Goal: Information Seeking & Learning: Check status

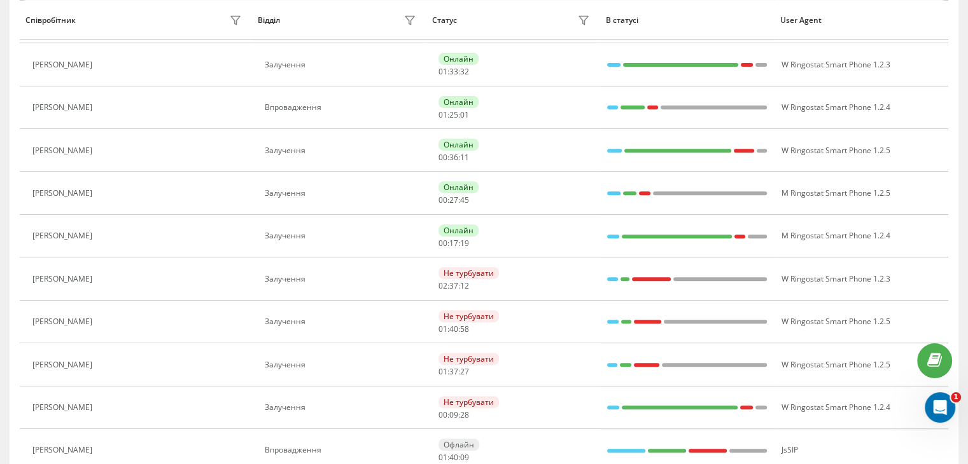
scroll to position [496, 0]
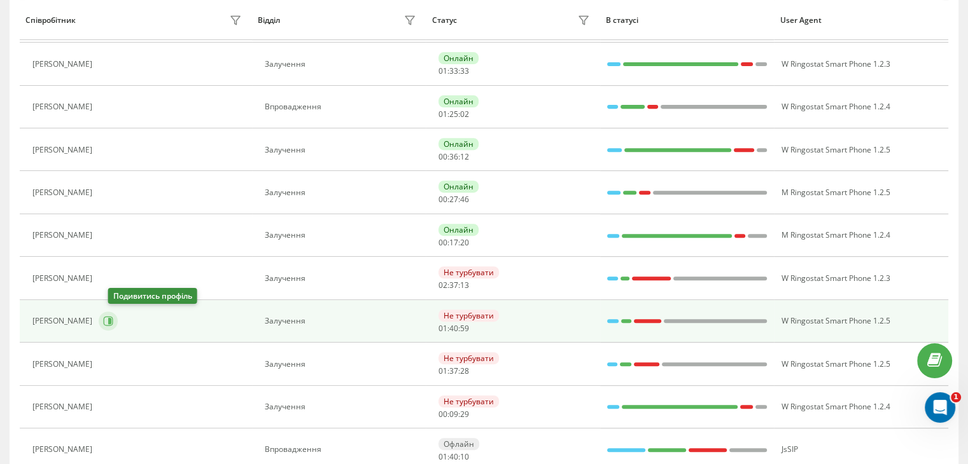
click at [113, 316] on icon at bounding box center [108, 321] width 10 height 10
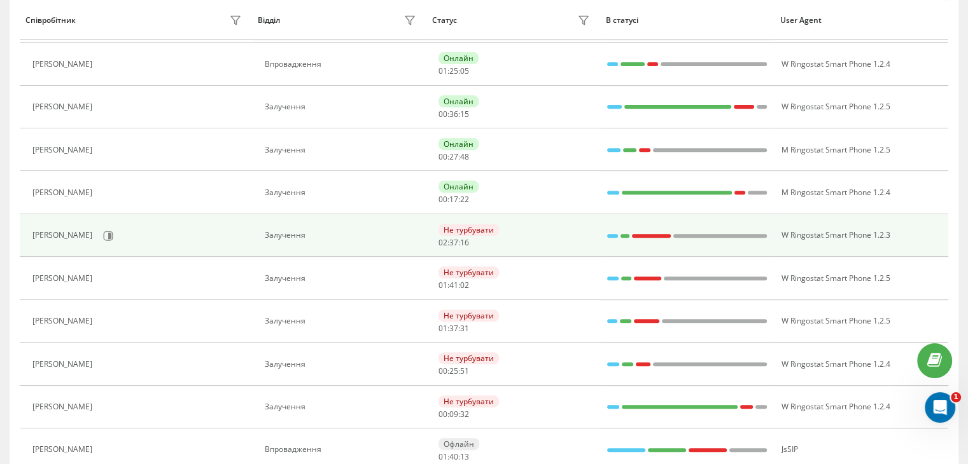
scroll to position [453, 0]
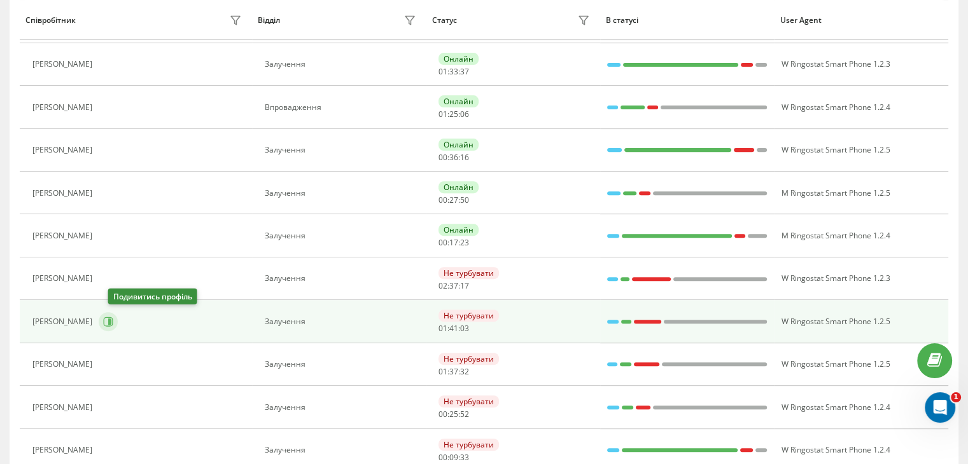
click at [113, 319] on icon at bounding box center [108, 322] width 10 height 10
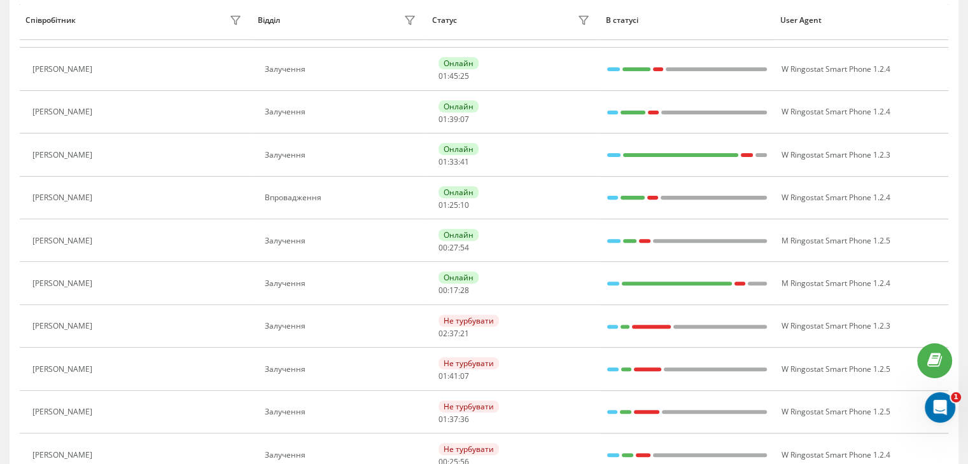
scroll to position [417, 0]
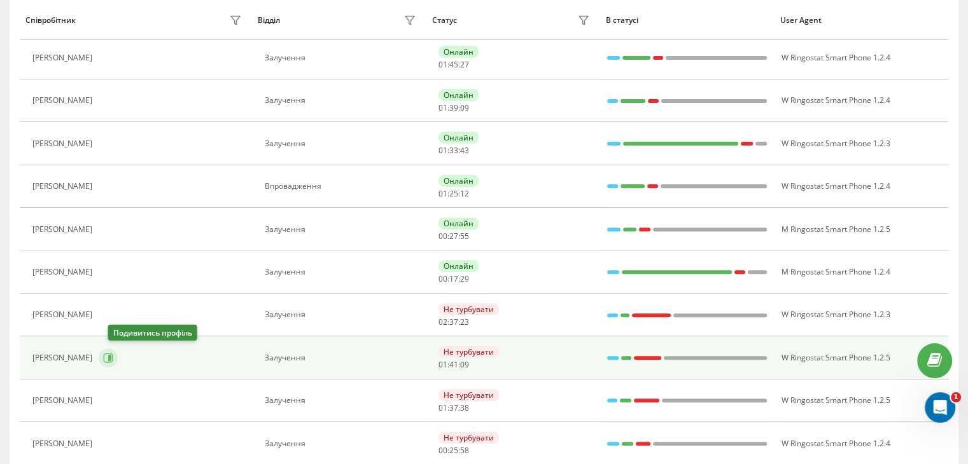
click at [111, 355] on icon at bounding box center [109, 358] width 3 height 6
click at [113, 356] on icon at bounding box center [108, 358] width 10 height 10
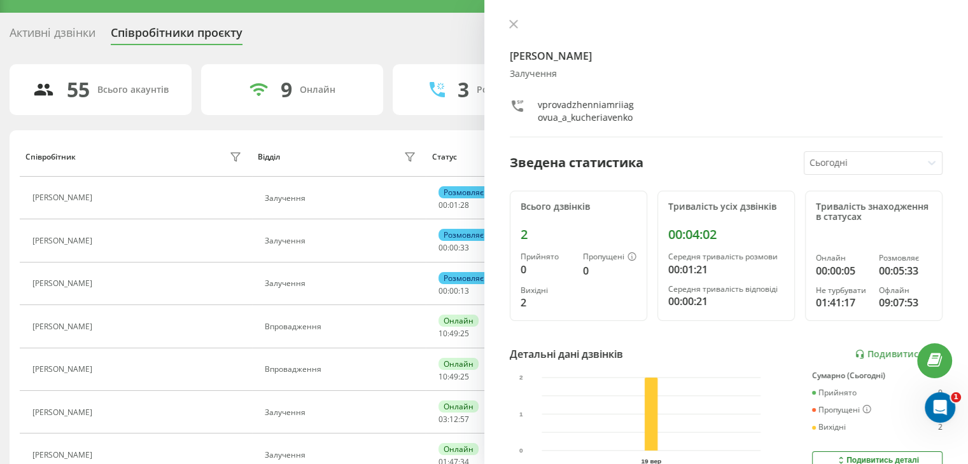
scroll to position [27, 0]
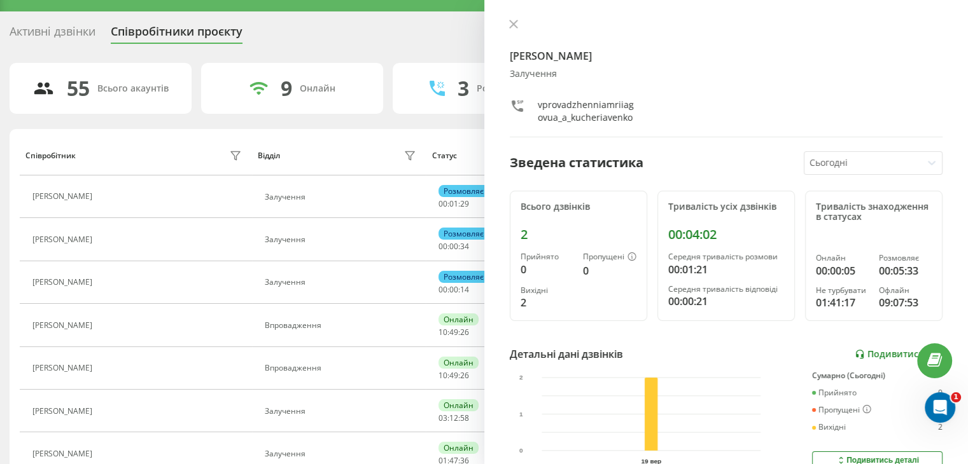
click at [883, 351] on link "Подивитись звіт" at bounding box center [899, 354] width 88 height 11
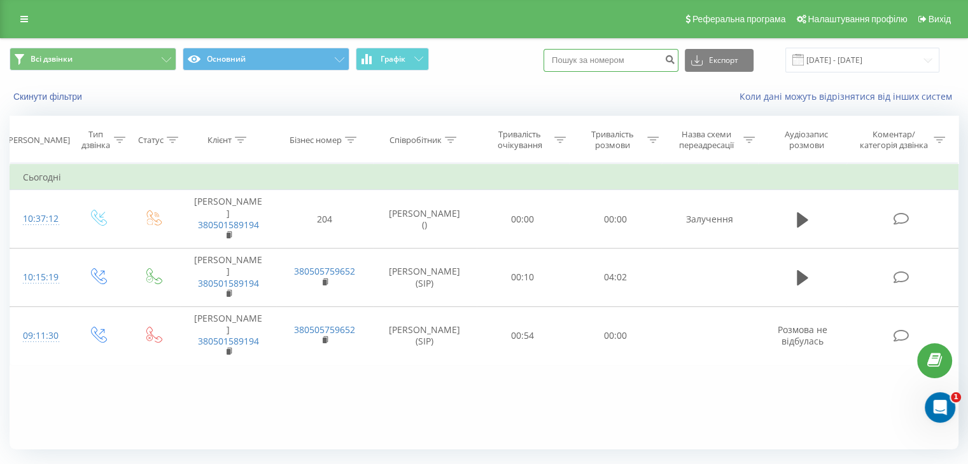
click at [635, 59] on input at bounding box center [610, 60] width 135 height 23
paste input "3800505757535"
type input "3800505757535"
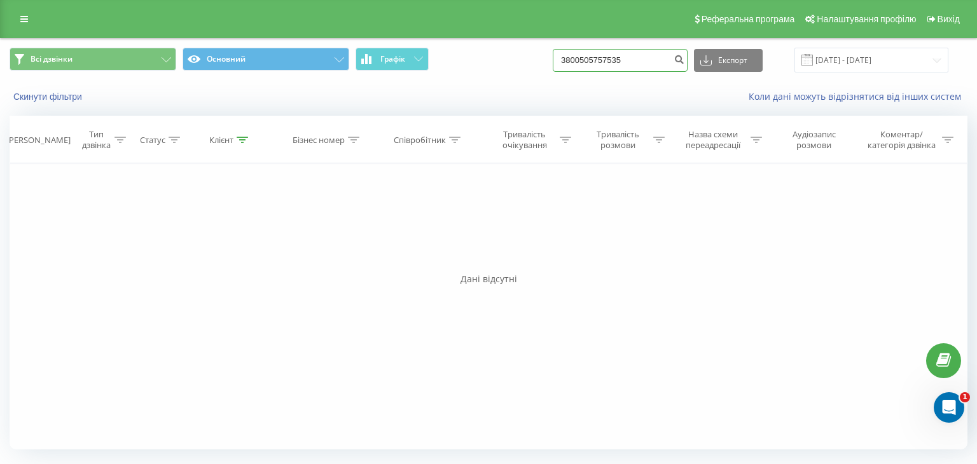
drag, startPoint x: 655, startPoint y: 66, endPoint x: 554, endPoint y: 56, distance: 101.7
click at [554, 56] on div "Всі дзвінки Основний Графік 3800505757535 Експорт .csv .xls .xlsx [DATE] - [DAT…" at bounding box center [489, 60] width 958 height 25
paste input "380997736546"
type input "380997736546"
drag, startPoint x: 638, startPoint y: 59, endPoint x: 568, endPoint y: 62, distance: 70.7
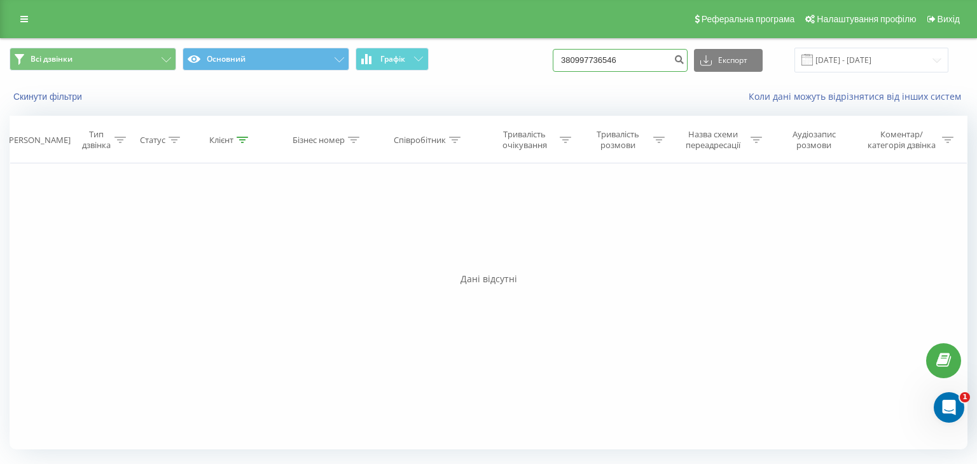
click at [568, 62] on div "Всі дзвінки Основний Графік 380997736546 Експорт .csv .xls .xlsx 19.06.2025 - 1…" at bounding box center [489, 60] width 958 height 25
paste input "3800505757535"
type input "3800505757535"
click at [55, 92] on button "Скинути фільтри" at bounding box center [49, 96] width 79 height 11
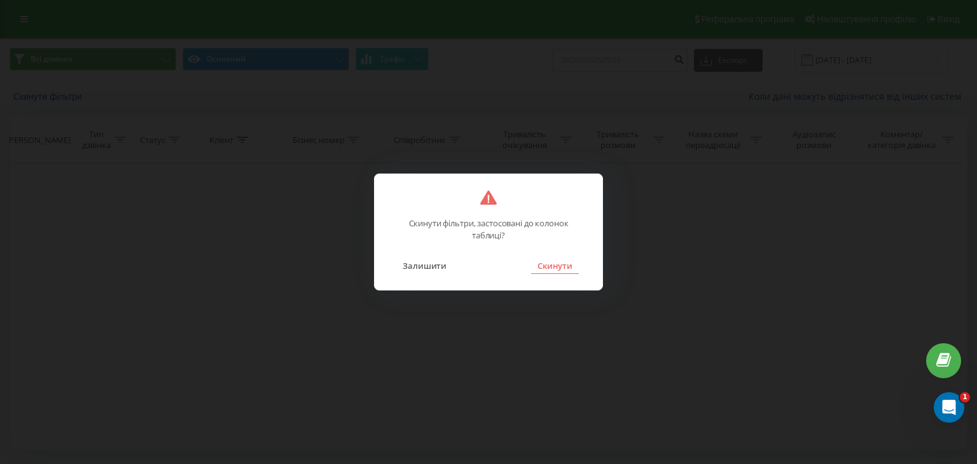
drag, startPoint x: 562, startPoint y: 275, endPoint x: 562, endPoint y: 265, distance: 9.5
click at [562, 265] on div "Скинути фільтри, застосовані до колонок таблиці? Залишити Скинути" at bounding box center [488, 232] width 229 height 117
click at [562, 265] on button "Скинути" at bounding box center [555, 266] width 48 height 17
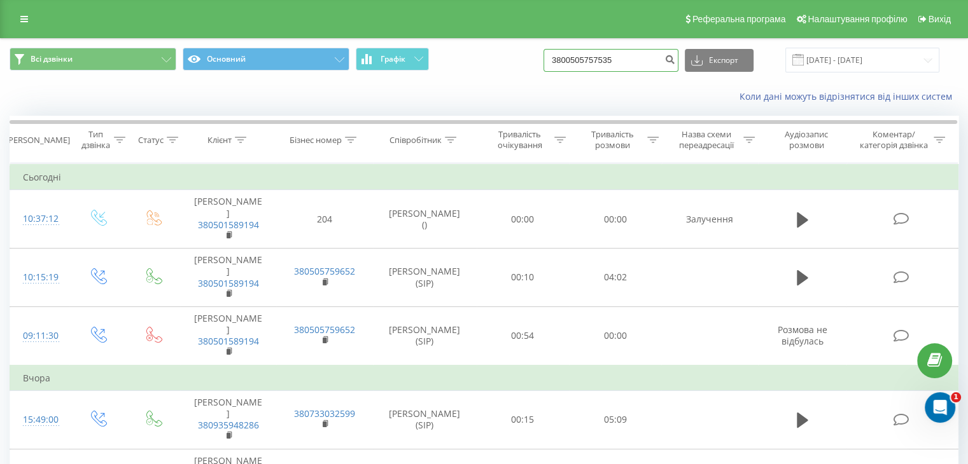
click at [649, 66] on input "3800505757535" at bounding box center [610, 60] width 135 height 23
drag, startPoint x: 649, startPoint y: 66, endPoint x: 552, endPoint y: 62, distance: 97.5
click at [552, 62] on div "Всі дзвінки Основний Графік 3800505757535 Експорт .csv .xls .xlsx [DATE] - [DAT…" at bounding box center [484, 60] width 949 height 25
paste input "3800505757535"
type input "3800505757535"
